Goal: Transaction & Acquisition: Purchase product/service

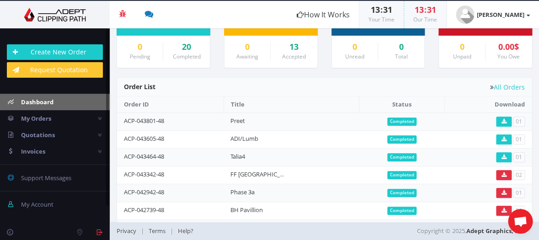
scroll to position [78, 0]
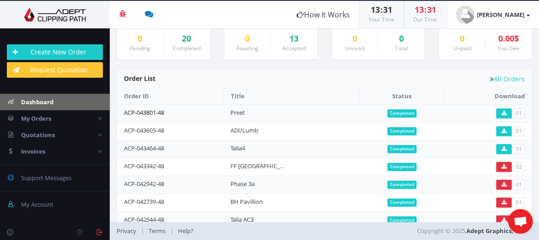
click at [143, 111] on link "ACP-043801-48" at bounding box center [144, 112] width 40 height 8
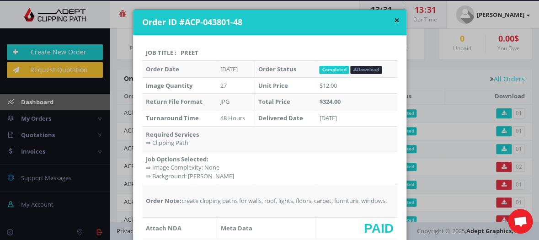
scroll to position [0, 0]
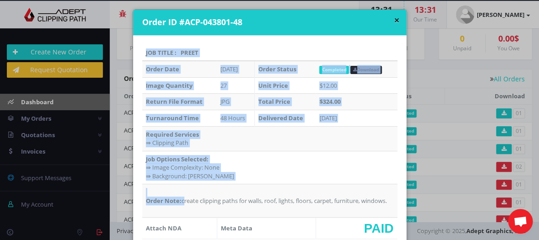
drag, startPoint x: 180, startPoint y: 200, endPoint x: 400, endPoint y: 194, distance: 220.7
click at [400, 194] on div "Job Title : Preet Order Date Sep 09, 2025 Order Status Completed Download Image…" at bounding box center [269, 137] width 273 height 203
click at [404, 141] on div "× Order ID #ACP-043801-48 Job Title : Preet Order Date Sep 09, 2025 Order Statu…" at bounding box center [269, 144] width 274 height 271
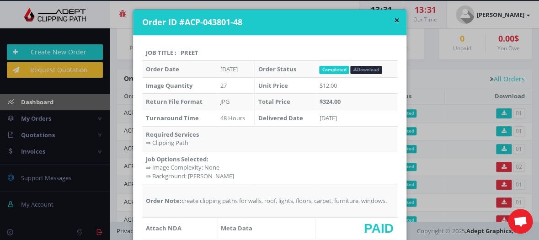
click at [343, 199] on td "Order Note: create clipping paths for walls, roof, lights, floors, carpet, furn…" at bounding box center [269, 200] width 255 height 33
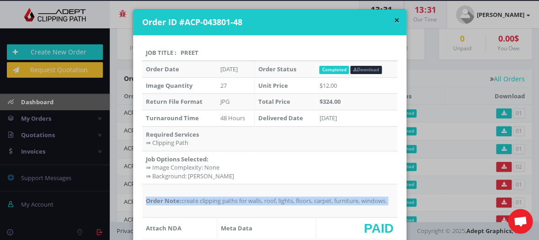
click at [343, 199] on td "Order Note: create clipping paths for walls, roof, lights, floors, carpet, furn…" at bounding box center [269, 200] width 255 height 33
copy td "Order Note: create clipping paths for walls, roof, lights, floors, carpet, furn…"
click at [396, 20] on button "×" at bounding box center [396, 21] width 5 height 10
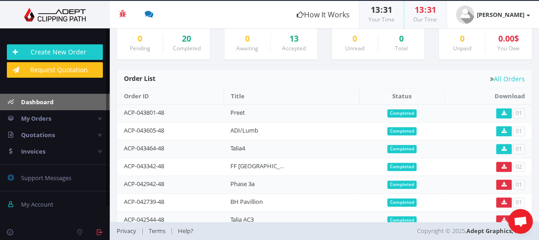
click at [45, 69] on link "Request Quotation" at bounding box center [55, 70] width 96 height 16
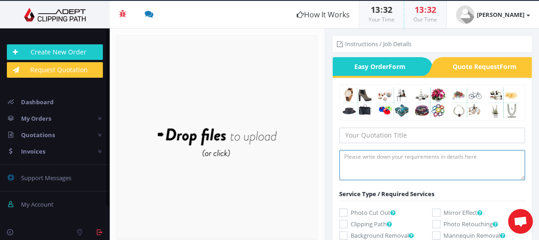
click at [355, 155] on textarea at bounding box center [432, 165] width 186 height 30
paste textarea "Order Note: create clipping paths for walls, roof, lights, floors, carpet, furn…"
drag, startPoint x: 375, startPoint y: 155, endPoint x: 333, endPoint y: 154, distance: 42.5
type textarea "create clipping paths for walls, roof, lights, floors, carpet, furniture, windo…"
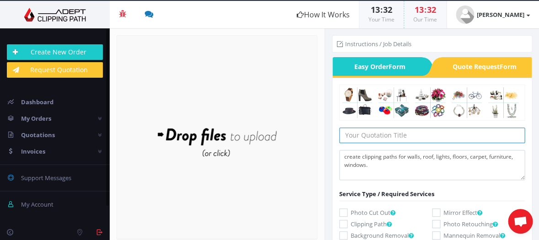
click at [378, 132] on input "text" at bounding box center [432, 135] width 186 height 16
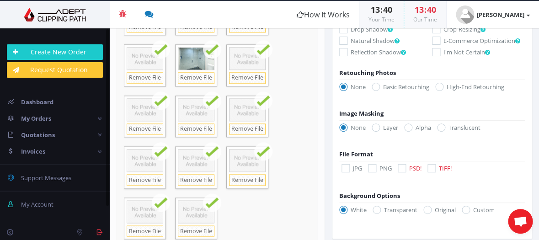
scroll to position [219, 0]
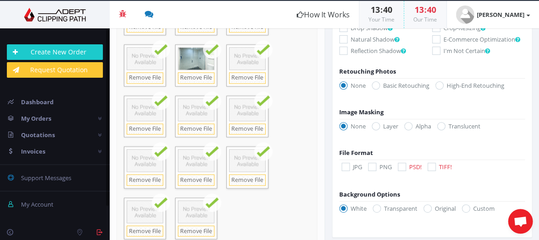
type input "FourRobert"
click at [346, 171] on icon at bounding box center [345, 167] width 8 height 8
click at [346, 170] on input "JPG" at bounding box center [347, 167] width 6 height 6
checkbox input "true"
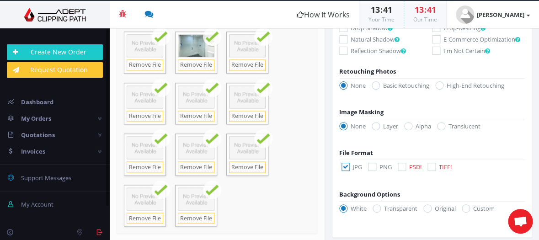
scroll to position [387, 0]
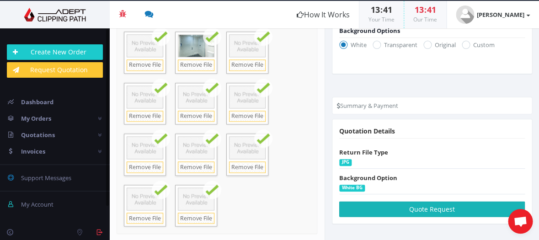
click at [429, 210] on button "Quote Request" at bounding box center [432, 209] width 186 height 16
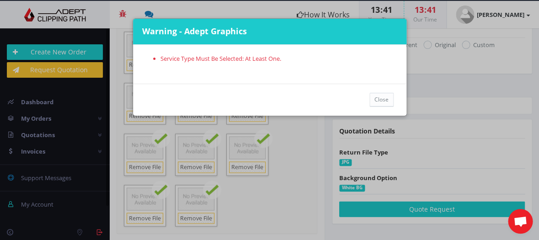
click at [273, 218] on div "Warning - Adept Graphics Service Type Must Be Selected: At Least One. Close" at bounding box center [269, 120] width 539 height 240
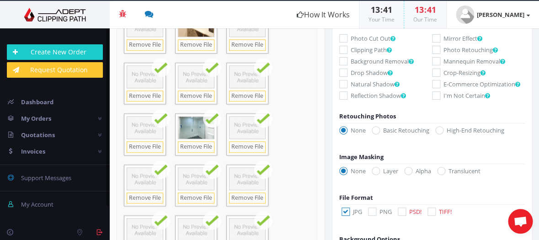
scroll to position [118, 0]
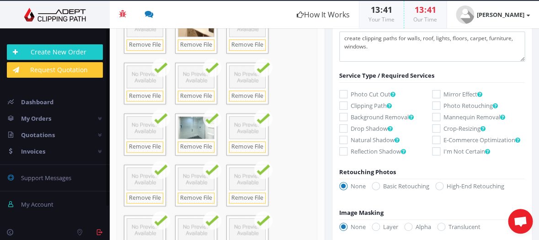
click at [343, 104] on icon at bounding box center [343, 105] width 8 height 8
click at [343, 104] on input "Clipping Path" at bounding box center [344, 106] width 6 height 6
checkbox input "true"
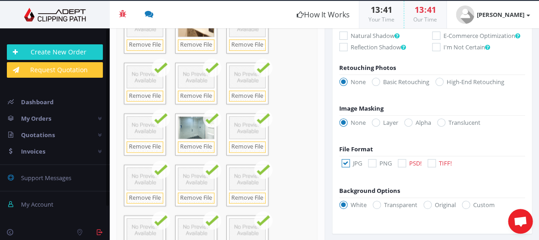
scroll to position [413, 0]
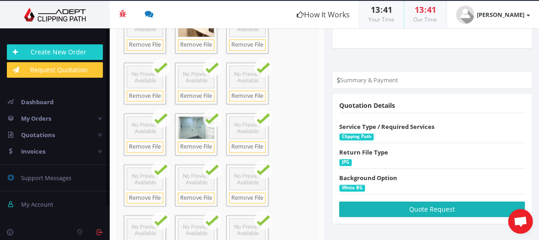
click at [434, 210] on button "Quote Request" at bounding box center [432, 209] width 186 height 16
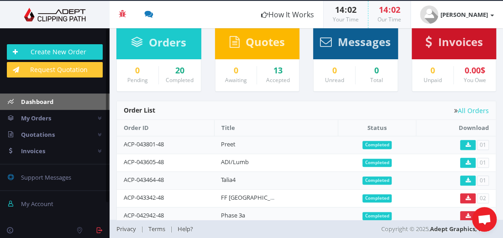
scroll to position [72, 0]
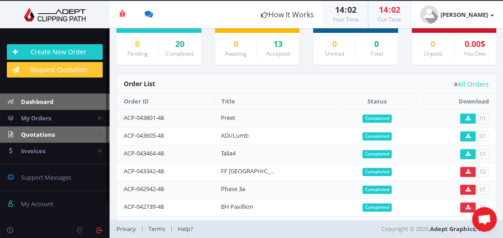
click at [31, 131] on span "Quotations" at bounding box center [38, 135] width 34 height 8
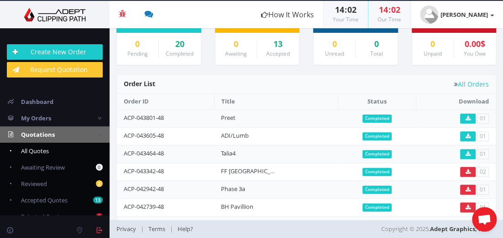
click at [37, 148] on span "All Quotes" at bounding box center [35, 151] width 28 height 8
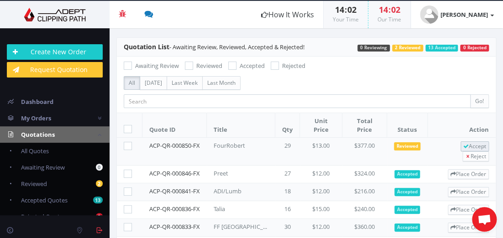
click at [464, 146] on span "Accept" at bounding box center [475, 147] width 23 height 8
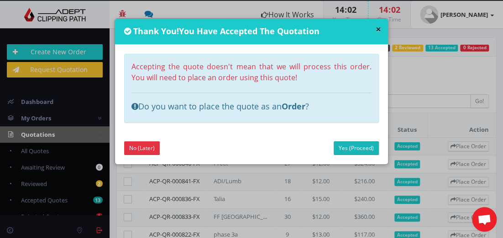
click at [343, 147] on link "Yes (Proceed)" at bounding box center [356, 149] width 45 height 14
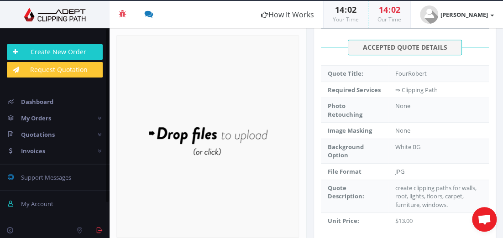
scroll to position [228, 0]
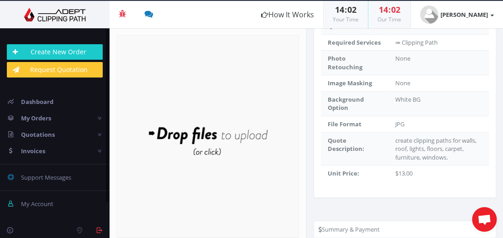
drag, startPoint x: 394, startPoint y: 145, endPoint x: 448, endPoint y: 163, distance: 57.4
click at [448, 163] on td "create clipping paths for walls, roof, lights, floors, carpet, furniture, windo…" at bounding box center [438, 148] width 101 height 33
copy td "create clipping paths for walls, roof, lights, floors, carpet, furniture, windo…"
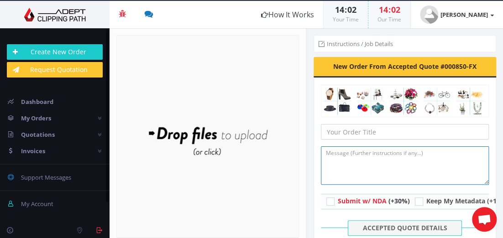
click at [331, 154] on textarea at bounding box center [405, 166] width 168 height 38
paste textarea "create clipping paths for walls, roof, lights, floors, carpet, furniture, windo…"
type textarea "create clipping paths for walls, roof, lights, floors, carpet, furniture, windo…"
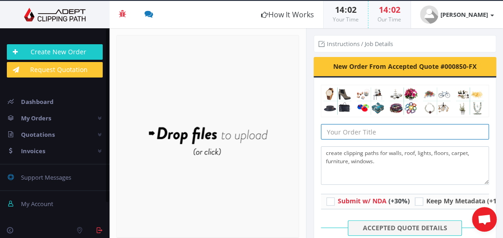
click at [330, 131] on input "text" at bounding box center [405, 132] width 168 height 16
type input "FourRobert"
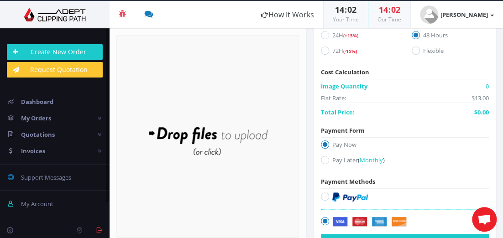
scroll to position [503, 0]
